Goal: Information Seeking & Learning: Learn about a topic

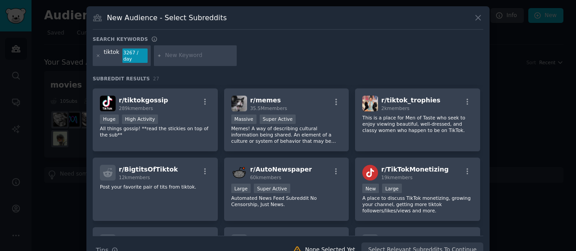
scroll to position [143, 0]
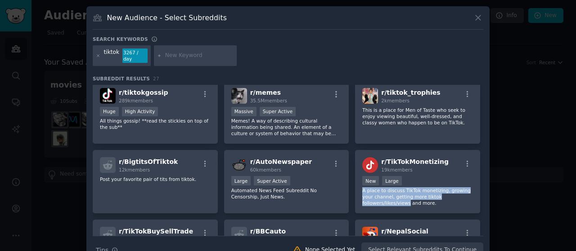
drag, startPoint x: 479, startPoint y: 170, endPoint x: 478, endPoint y: 187, distance: 16.7
click at [478, 187] on div "r/ TikTok 353k members Huge Super Active This is a place to post fun, cute, fun…" at bounding box center [288, 144] width 390 height 404
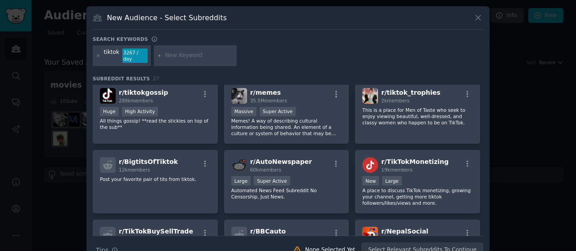
click at [481, 151] on div "New Audience - Select Subreddits Search keywords tiktok 3267 / day Subreddit Re…" at bounding box center [287, 135] width 403 height 259
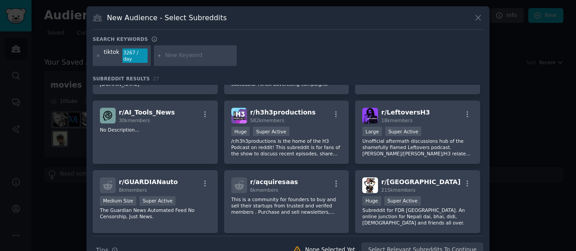
scroll to position [469, 0]
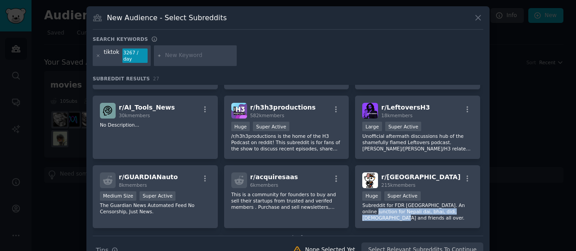
drag, startPoint x: 484, startPoint y: 200, endPoint x: 483, endPoint y: 207, distance: 7.3
click at [483, 207] on div "New Audience - Select Subreddits Search keywords tiktok 3267 / day Subreddit Re…" at bounding box center [287, 135] width 403 height 259
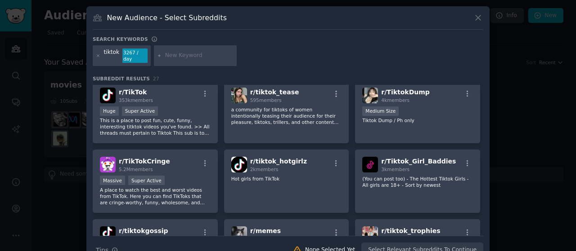
scroll to position [0, 0]
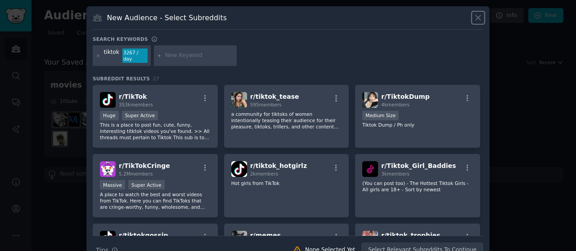
click at [475, 18] on icon at bounding box center [477, 17] width 9 height 9
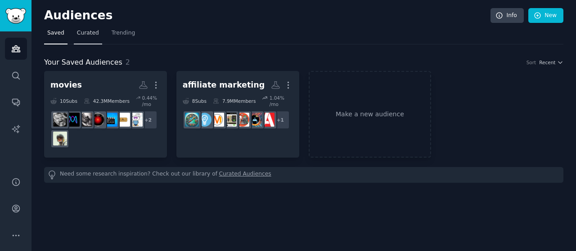
click at [89, 34] on span "Curated" at bounding box center [88, 33] width 22 height 8
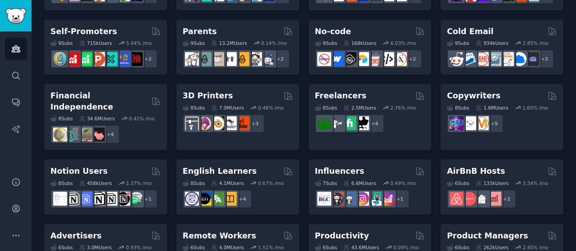
scroll to position [374, 0]
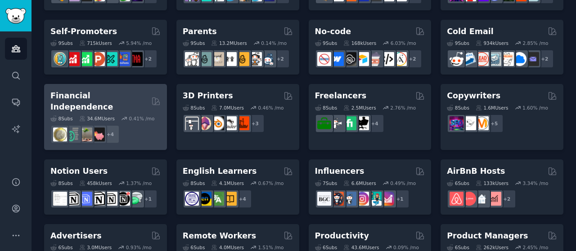
click at [125, 90] on h2 "Financial Independence" at bounding box center [99, 101] width 98 height 22
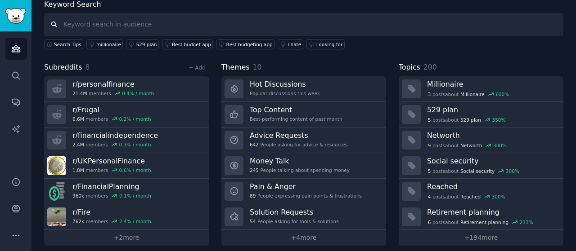
scroll to position [55, 0]
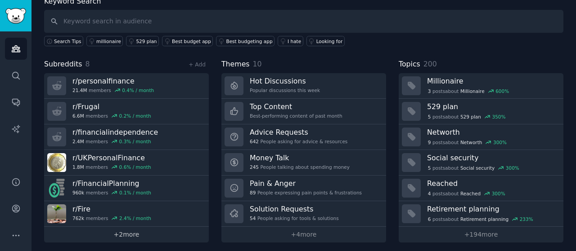
click at [135, 233] on link "+ 2 more" at bounding box center [126, 235] width 165 height 16
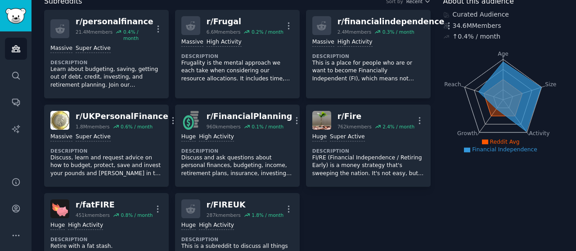
scroll to position [29, 0]
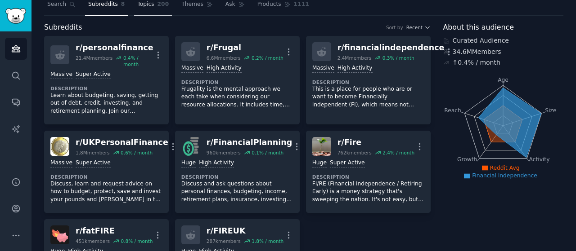
click at [144, 4] on span "Topics" at bounding box center [145, 4] width 17 height 8
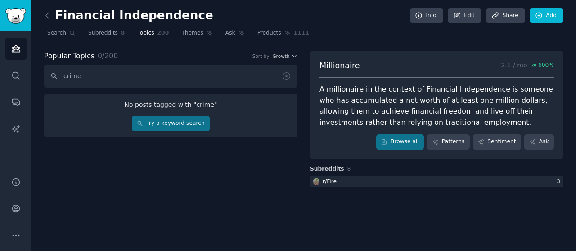
click at [125, 80] on input "crime" at bounding box center [170, 76] width 253 height 23
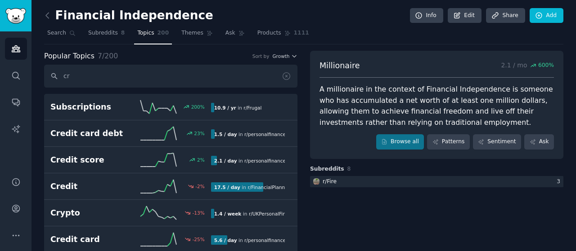
type input "c"
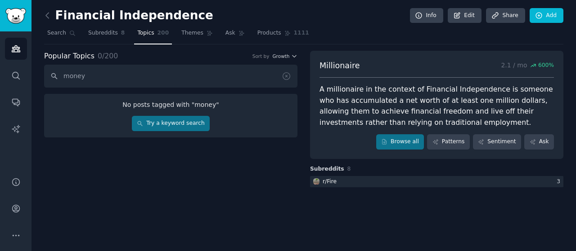
type input "money"
